Goal: Find specific page/section: Find specific page/section

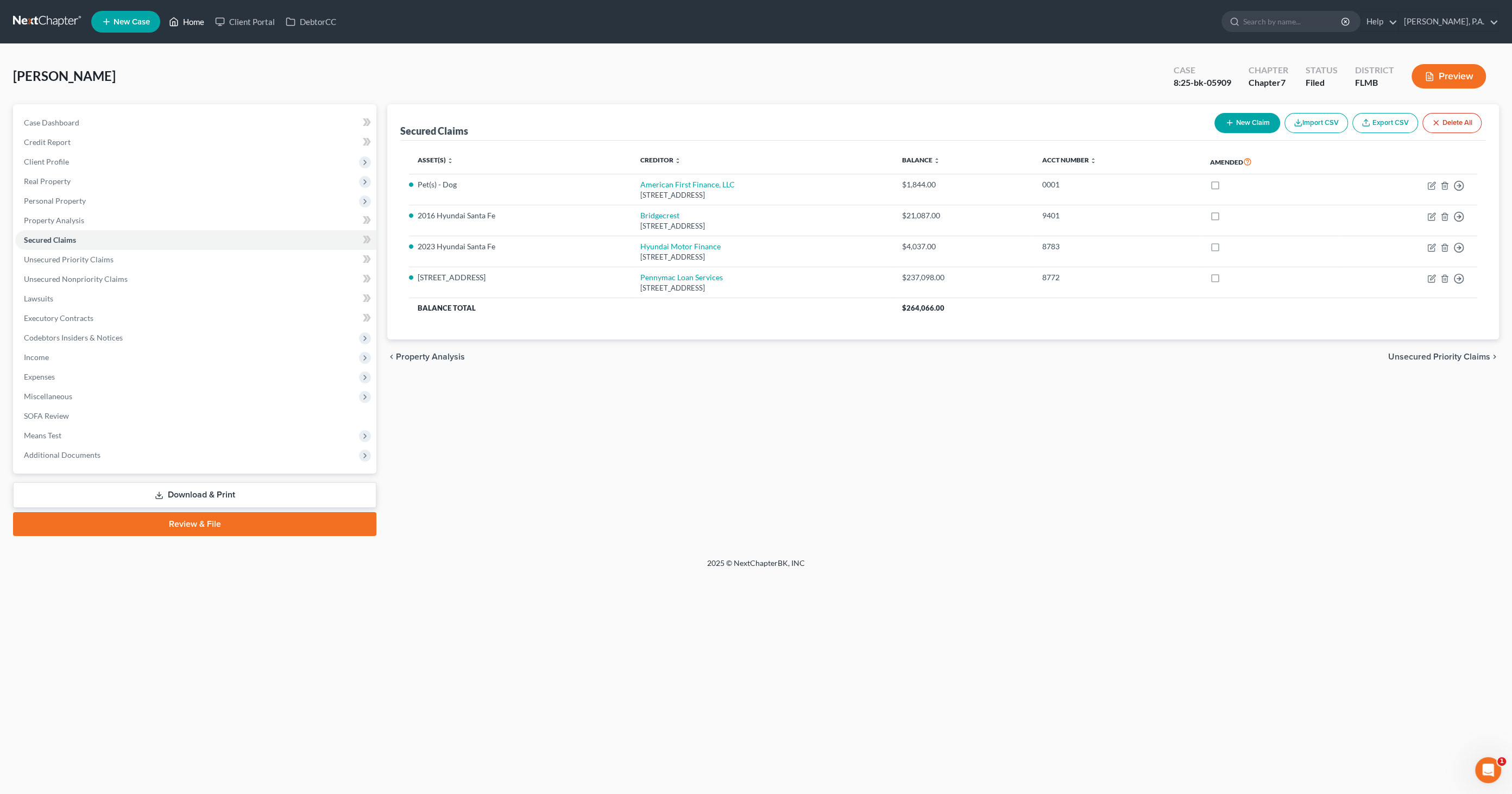
click at [191, 24] on link "Home" at bounding box center [186, 22] width 46 height 20
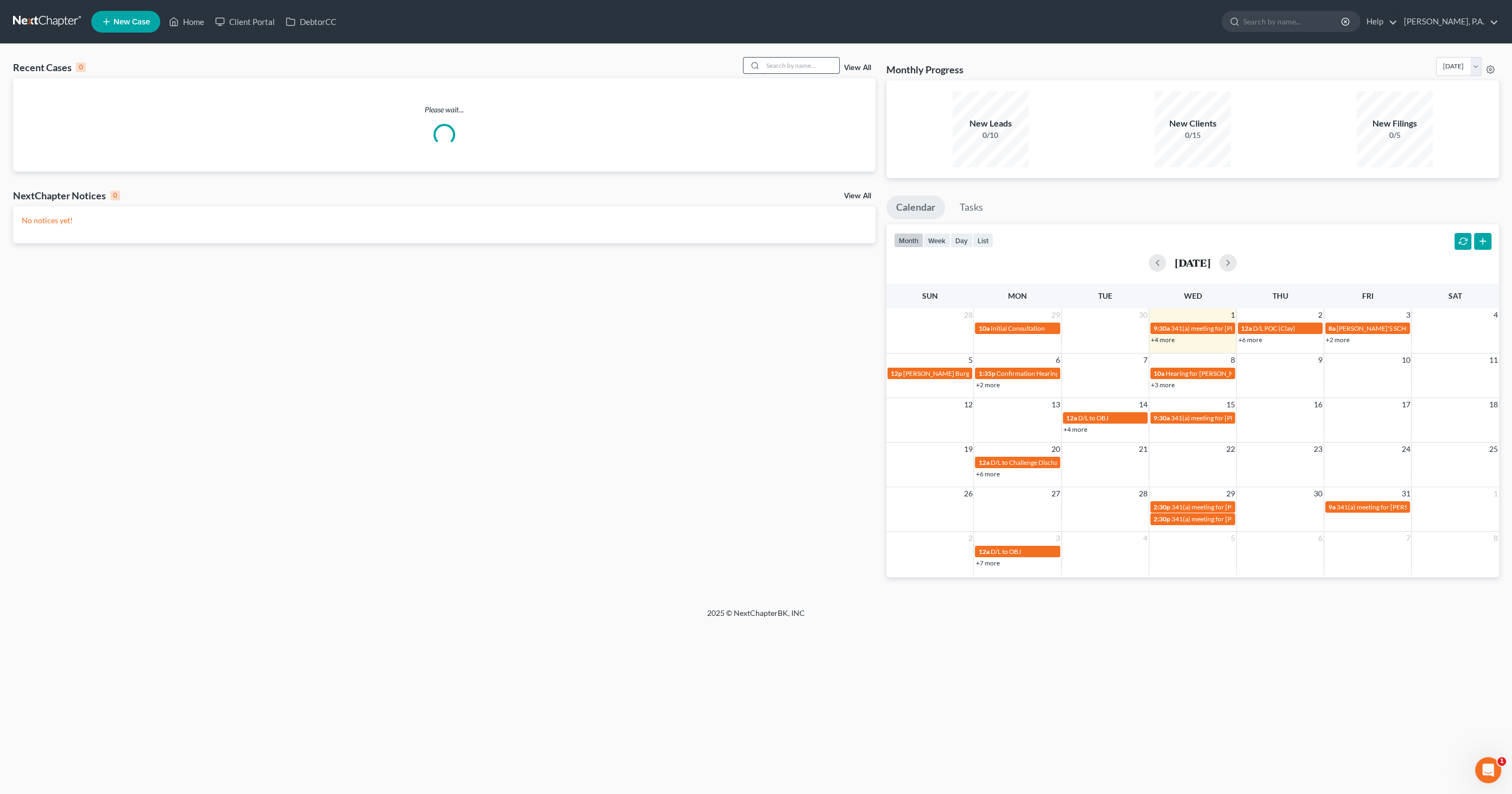
click at [810, 67] on input "search" at bounding box center [801, 65] width 76 height 16
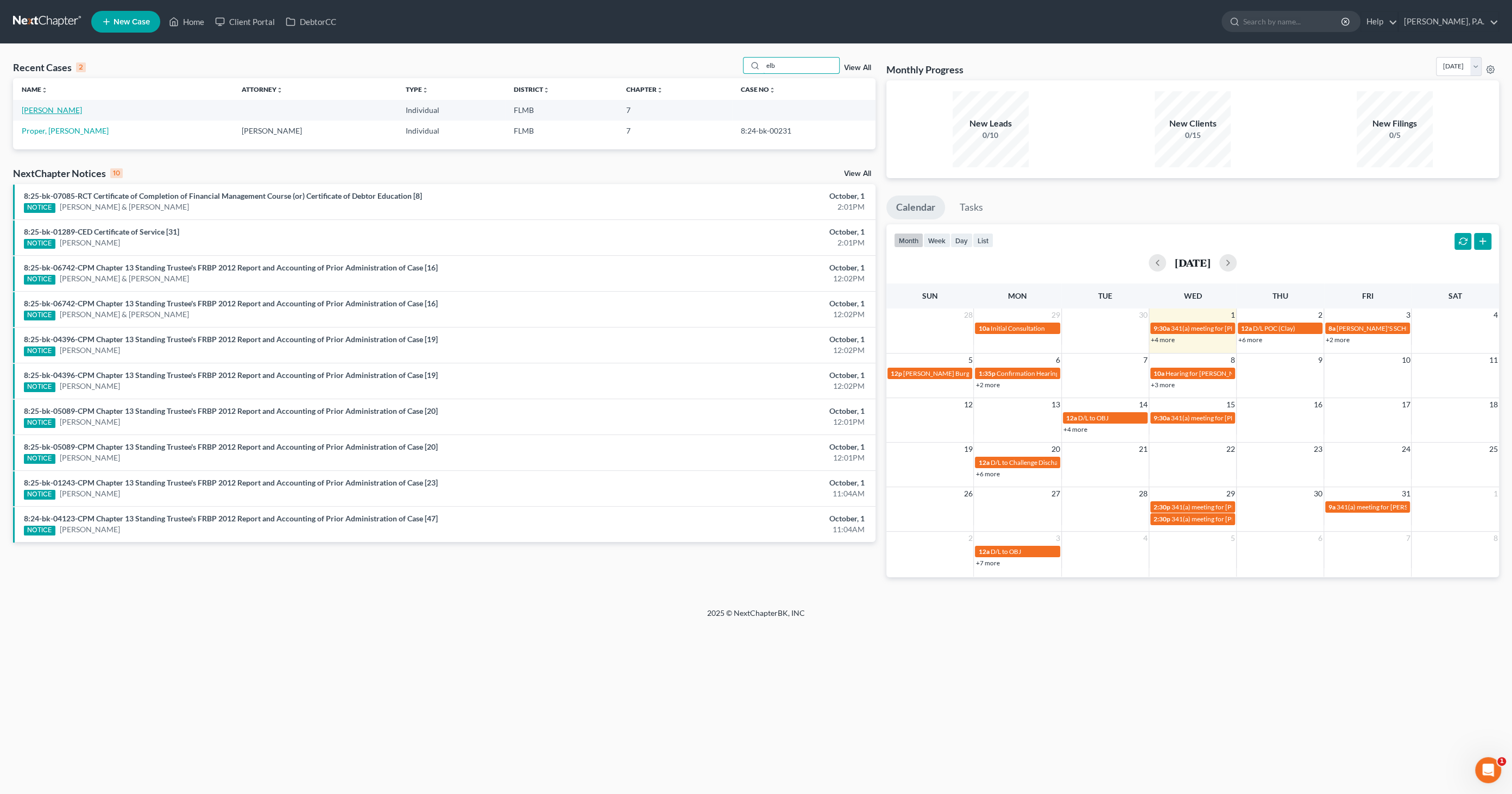
type input "elb"
click at [64, 109] on link "[PERSON_NAME]" at bounding box center [52, 110] width 61 height 9
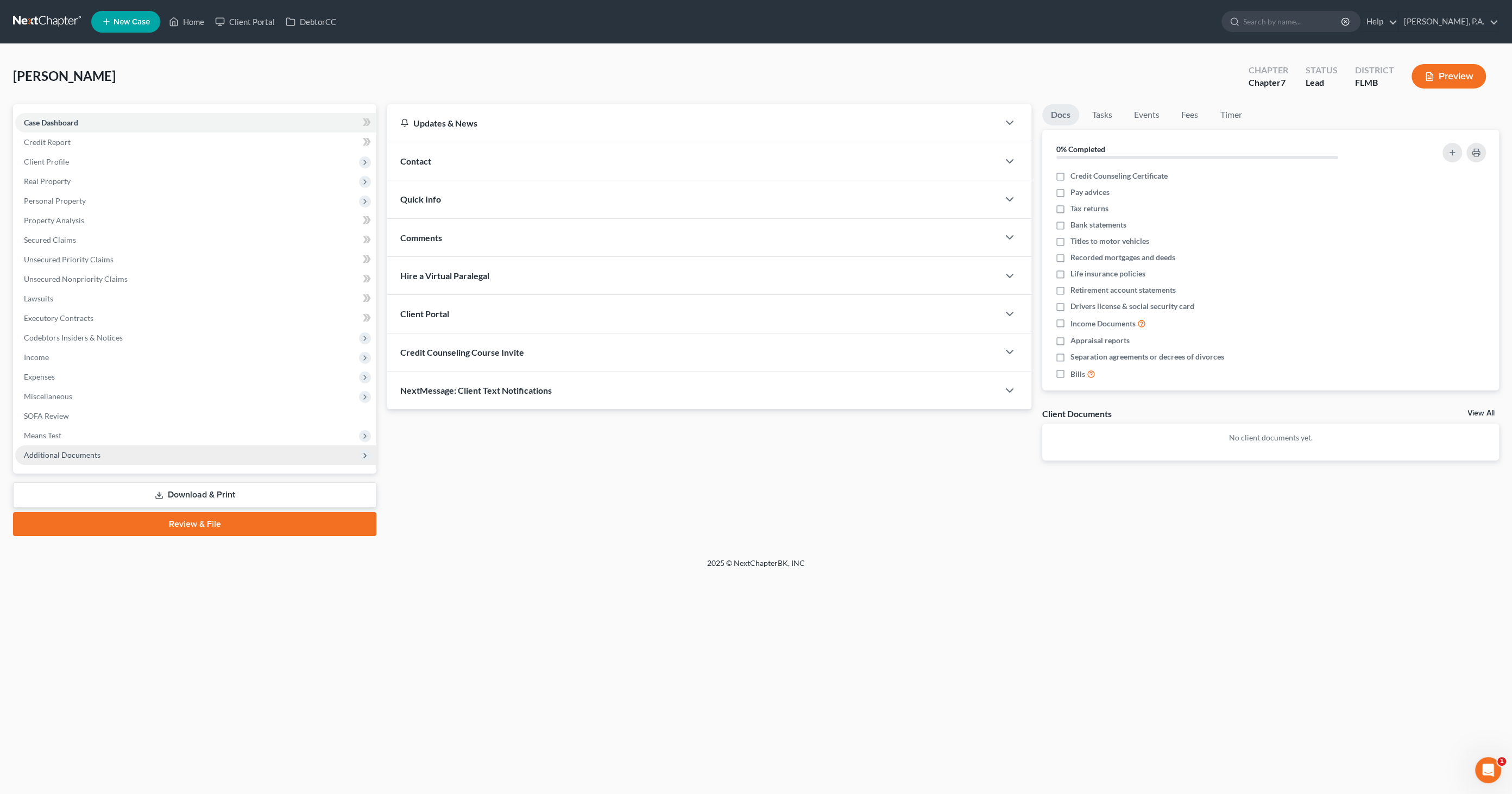
click at [49, 454] on span "Additional Documents" at bounding box center [62, 454] width 76 height 9
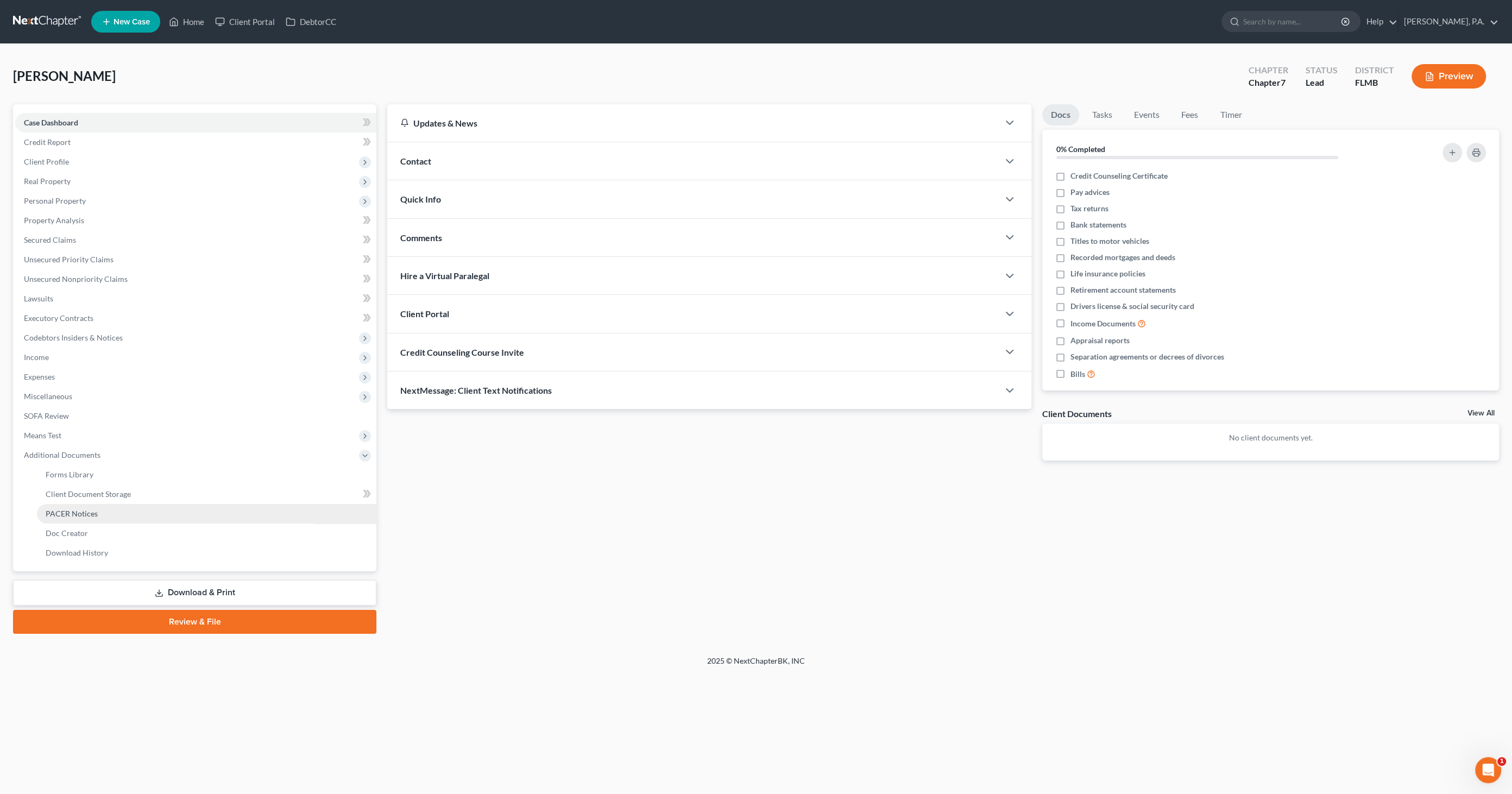
click at [67, 513] on span "PACER Notices" at bounding box center [71, 513] width 52 height 9
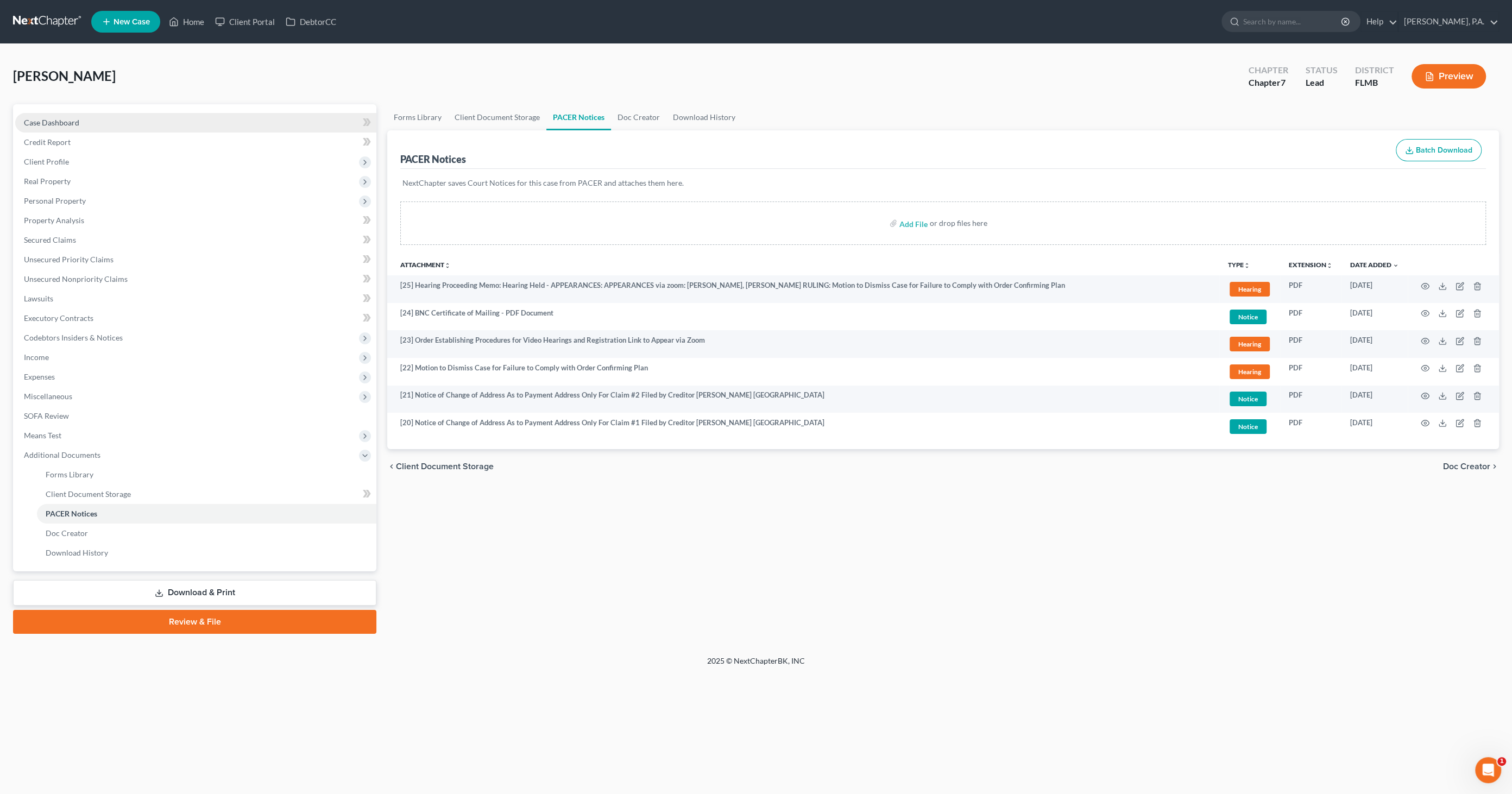
click at [43, 123] on span "Case Dashboard" at bounding box center [51, 123] width 55 height 9
